Goal: Task Accomplishment & Management: Manage account settings

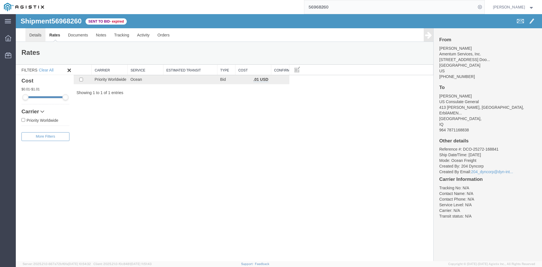
click at [35, 37] on link "Details" at bounding box center [35, 35] width 20 height 14
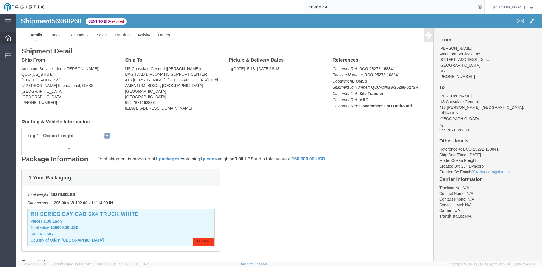
click at [7, 41] on div at bounding box center [8, 37] width 16 height 11
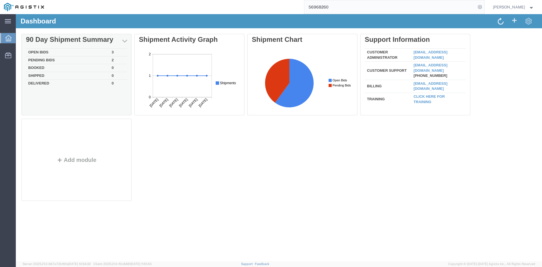
click at [41, 52] on div "Delete 90 Day Shipment Summary Open Bids 3 Pending Bids 2 Booked 0 Shipped 0 De…" at bounding box center [278, 118] width 515 height 169
click at [41, 51] on td "Open Bids" at bounding box center [68, 53] width 84 height 8
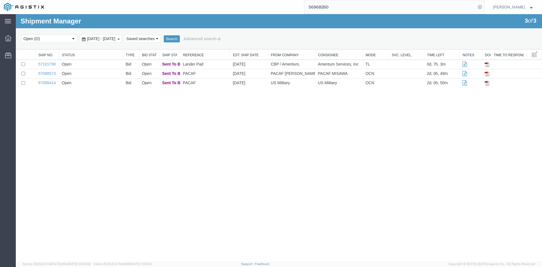
drag, startPoint x: 172, startPoint y: 128, endPoint x: 145, endPoint y: 114, distance: 30.7
click at [171, 128] on div "Shipment Manager 3 of 3 Search Select status Active (AC, O, P) All Approved Awa…" at bounding box center [279, 137] width 526 height 247
click at [45, 73] on link "57088573" at bounding box center [47, 73] width 18 height 5
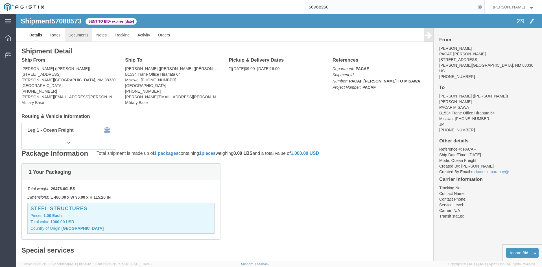
click link "Documents"
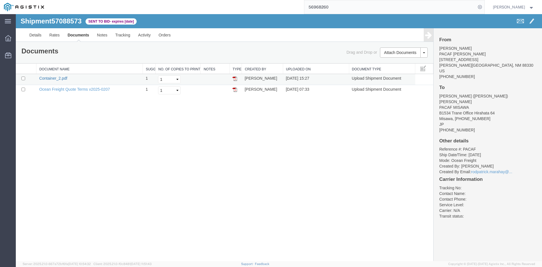
click at [59, 78] on link "Container_2.pdf" at bounding box center [53, 78] width 28 height 5
click at [41, 37] on link "Details" at bounding box center [35, 35] width 20 height 14
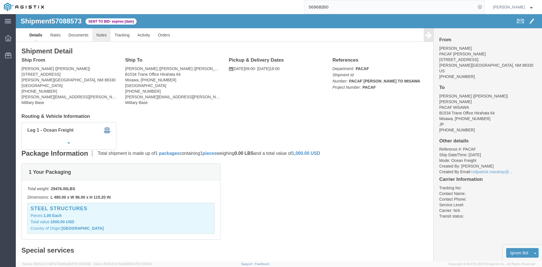
click link "Notes"
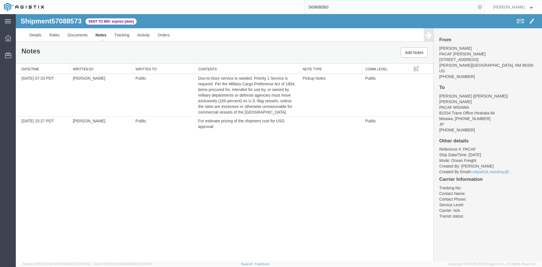
click at [218, 51] on div "Notes Add Notes" at bounding box center [225, 52] width 418 height 21
click at [76, 35] on link "Documents" at bounding box center [78, 35] width 28 height 14
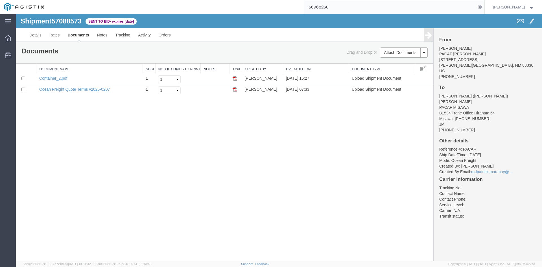
click at [55, 130] on div "Shipment 57088573 2 of 2 Sent to Bid - expires [DATE] Details Rates Documents N…" at bounding box center [279, 137] width 526 height 247
click at [52, 80] on link "Container_2.pdf" at bounding box center [53, 78] width 28 height 5
click at [58, 33] on link "Rates" at bounding box center [54, 35] width 18 height 14
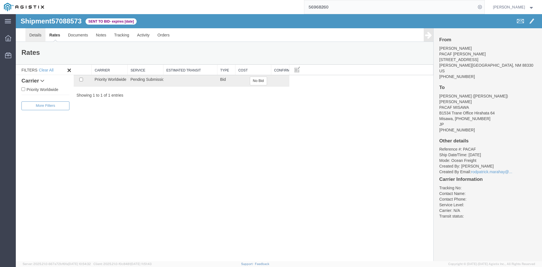
click at [36, 35] on link "Details" at bounding box center [35, 35] width 20 height 14
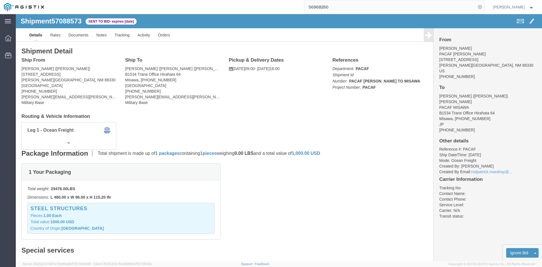
click div "Ship From [PERSON_NAME] ([PERSON_NAME]) [STREET_ADDRESS][PERSON_NAME] [PHONE_NU…"
click link "Notes"
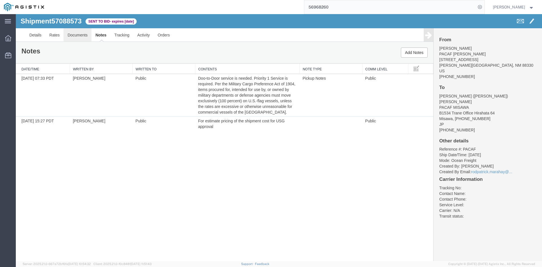
click at [82, 37] on link "Documents" at bounding box center [78, 35] width 28 height 14
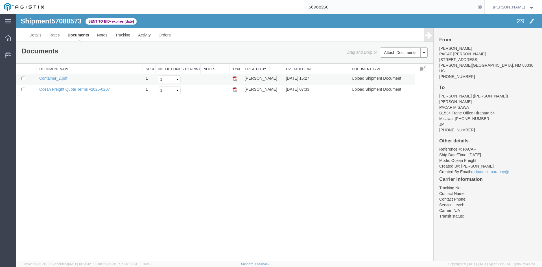
click at [58, 83] on td "Container_2.pdf" at bounding box center [89, 79] width 106 height 11
click at [60, 79] on link "Container_2.pdf" at bounding box center [53, 78] width 28 height 5
click at [8, 40] on icon at bounding box center [8, 38] width 6 height 6
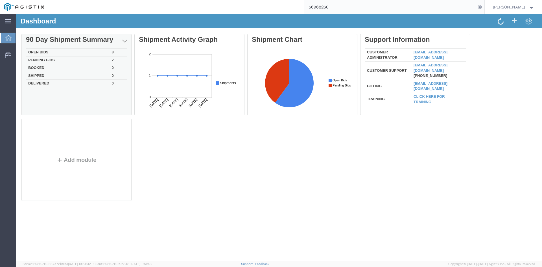
click at [39, 50] on td "Open Bids" at bounding box center [68, 53] width 84 height 8
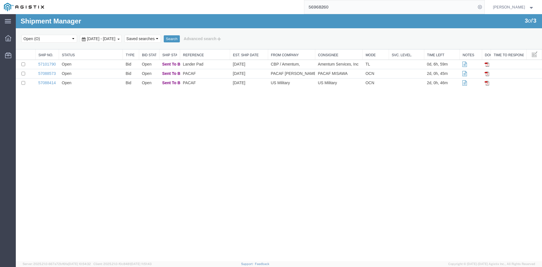
click at [105, 133] on div "Shipment Manager 3 of 3 Search Select status Active (AC, O, P) All Approved Awa…" at bounding box center [279, 137] width 526 height 247
click at [47, 82] on link "57088414" at bounding box center [47, 82] width 18 height 5
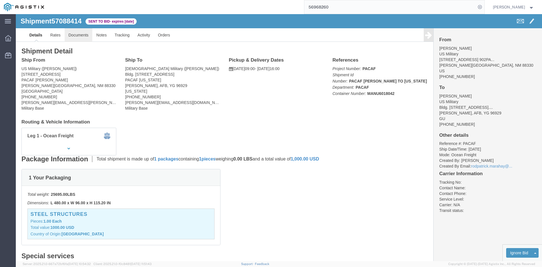
click link "Documents"
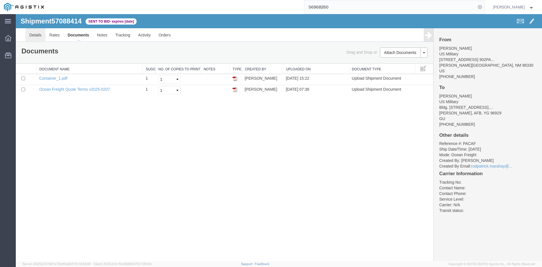
click at [39, 33] on link "Details" at bounding box center [35, 35] width 20 height 14
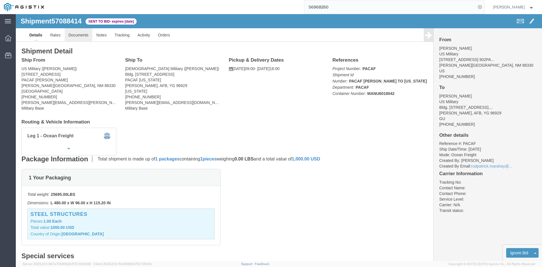
click link "Documents"
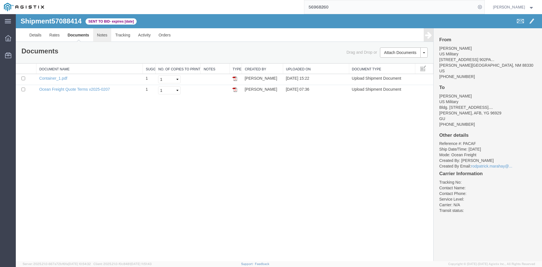
click at [98, 34] on link "Notes" at bounding box center [102, 35] width 18 height 14
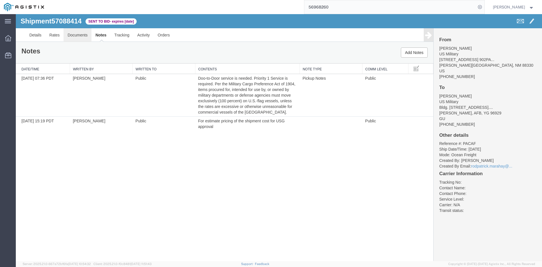
click at [84, 36] on link "Documents" at bounding box center [78, 35] width 28 height 14
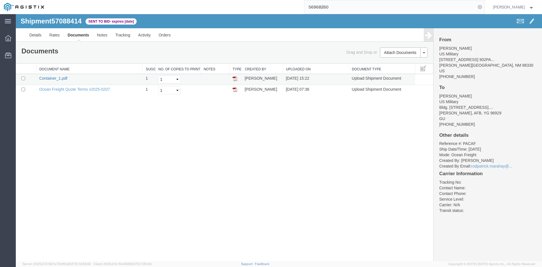
click at [62, 78] on link "Container_1.pdf" at bounding box center [53, 78] width 28 height 5
click at [7, 43] on div at bounding box center [8, 37] width 16 height 11
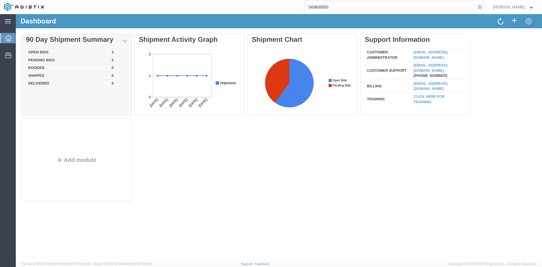
click at [37, 52] on div "Delete 90 Day Shipment Summary Open Bids 3 Pending Bids 2 Booked 0 Shipped 0 De…" at bounding box center [278, 118] width 515 height 169
click at [41, 51] on div "Delete 90 Day Shipment Summary Open Bids 3 Pending Bids 2 Booked 0 Shipped 0 De…" at bounding box center [278, 118] width 515 height 169
click at [39, 52] on td "Open Bids" at bounding box center [68, 53] width 84 height 8
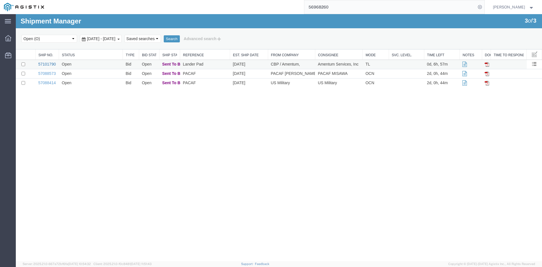
click at [51, 62] on td "57101790" at bounding box center [46, 64] width 23 height 9
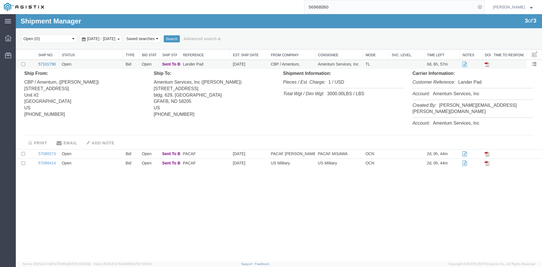
click at [50, 62] on link "57101790" at bounding box center [47, 64] width 18 height 5
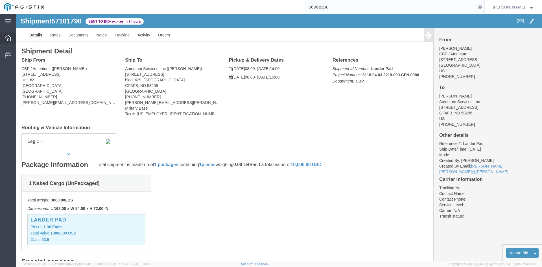
click at [6, 36] on icon at bounding box center [8, 38] width 6 height 6
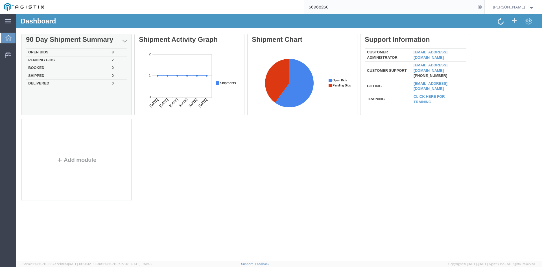
click at [41, 52] on div "Delete 90 Day Shipment Summary Open Bids 3 Pending Bids 2 Booked 0 Shipped 0 De…" at bounding box center [278, 118] width 515 height 169
click at [41, 51] on td "Open Bids" at bounding box center [68, 53] width 84 height 8
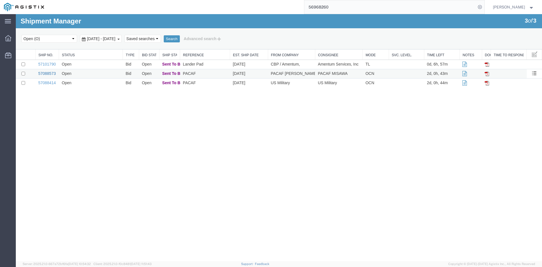
click at [45, 72] on link "57088573" at bounding box center [47, 73] width 18 height 5
